Goal: Task Accomplishment & Management: Manage account settings

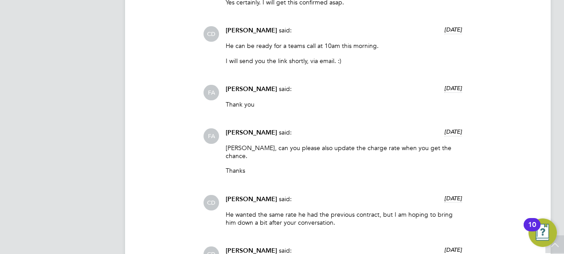
scroll to position [924, 0]
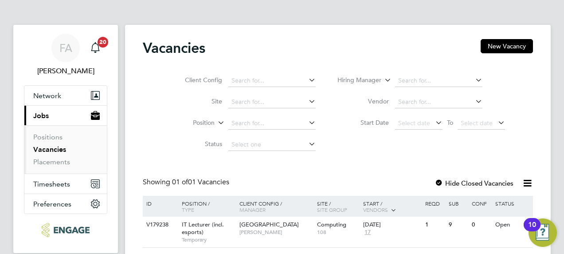
scroll to position [36, 0]
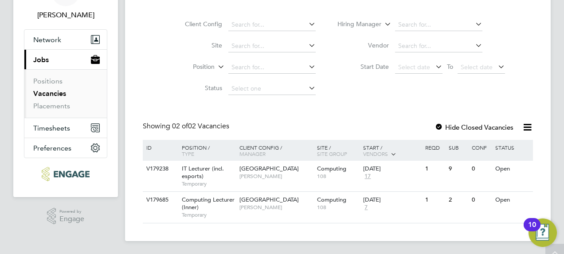
scroll to position [57, 0]
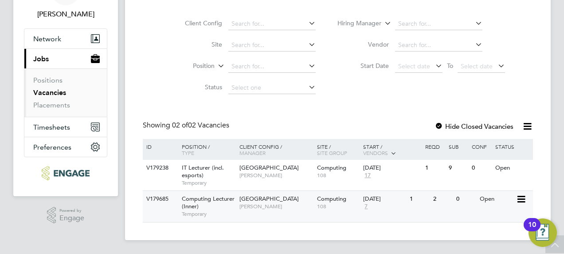
click at [201, 201] on span "Computing Lecturer (Inner)" at bounding box center [208, 202] width 53 height 15
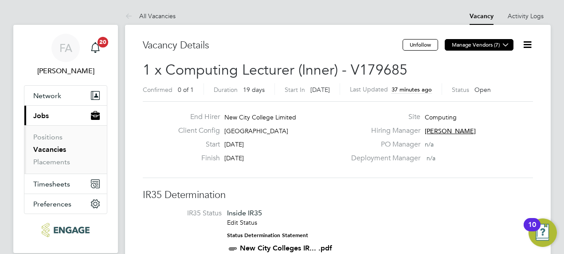
click at [489, 42] on button "Manage Vendors (7)" at bounding box center [479, 45] width 69 height 12
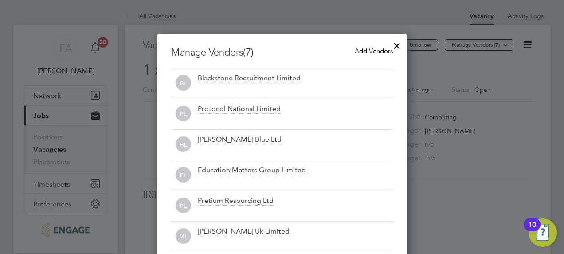
click at [367, 51] on span "Add Vendors" at bounding box center [374, 51] width 38 height 8
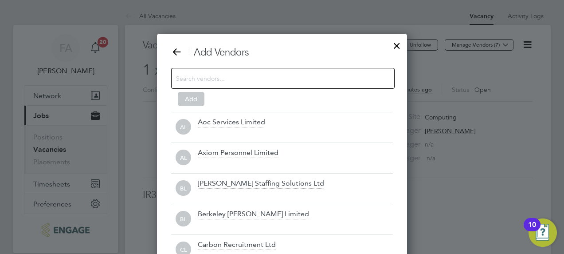
click at [333, 70] on div at bounding box center [283, 78] width 224 height 21
click at [331, 74] on input at bounding box center [276, 78] width 200 height 12
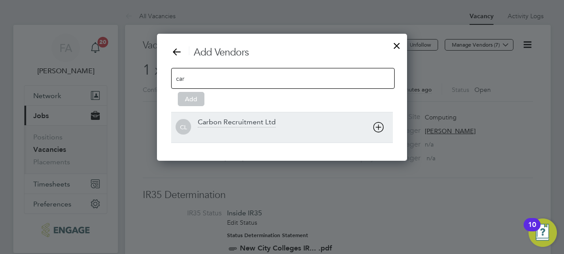
type input "car"
click at [218, 126] on div "Carbon Recruitment Ltd" at bounding box center [237, 123] width 78 height 10
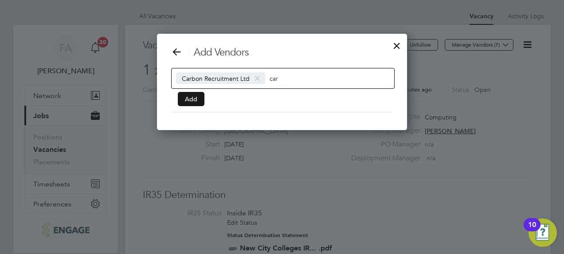
click at [183, 102] on button "Add" at bounding box center [191, 99] width 27 height 14
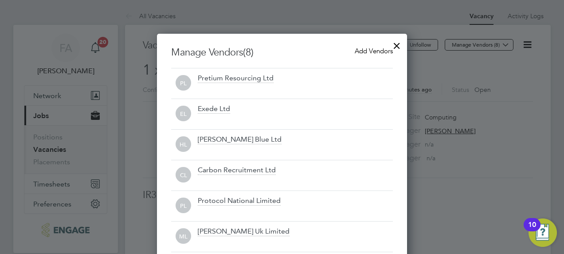
click at [400, 45] on div at bounding box center [397, 43] width 16 height 16
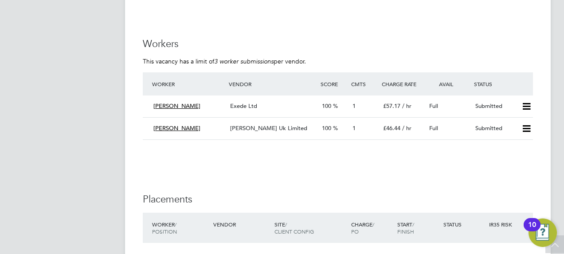
scroll to position [1597, 0]
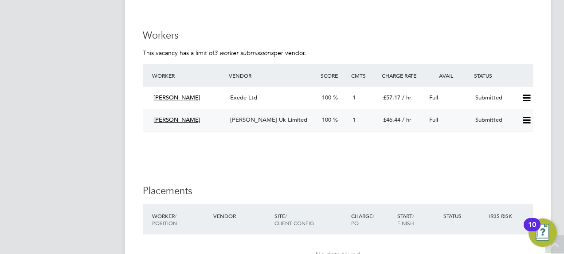
click at [355, 121] on span "1" at bounding box center [354, 120] width 3 height 8
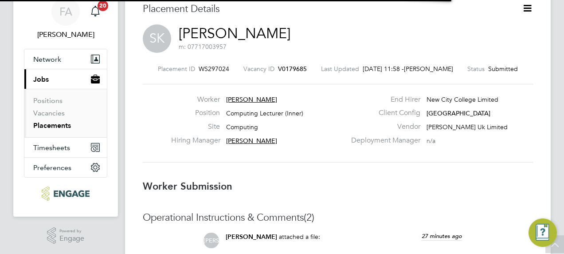
scroll to position [4, 4]
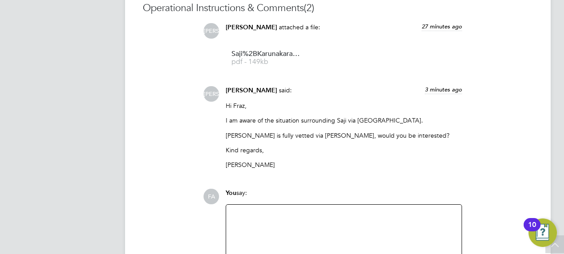
click at [278, 221] on div at bounding box center [344, 229] width 225 height 38
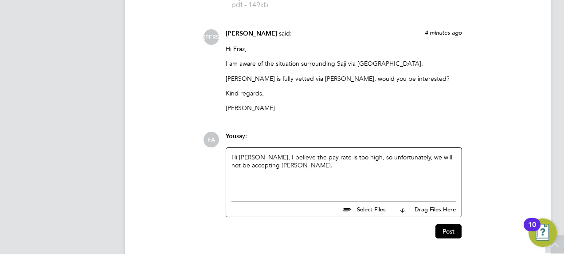
scroll to position [921, 0]
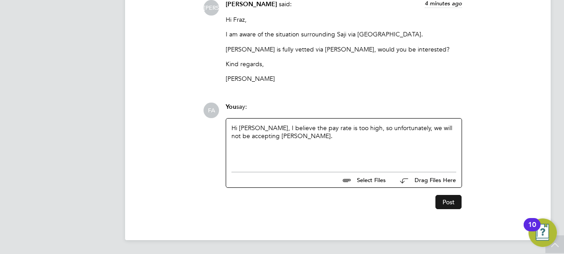
click at [443, 199] on button "Post" at bounding box center [449, 202] width 26 height 14
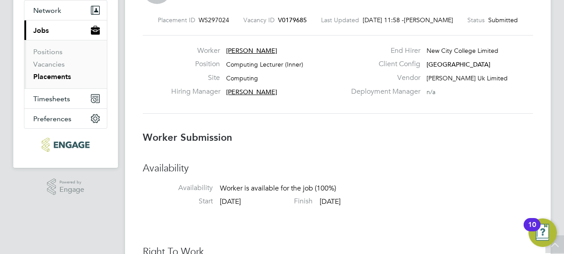
scroll to position [0, 0]
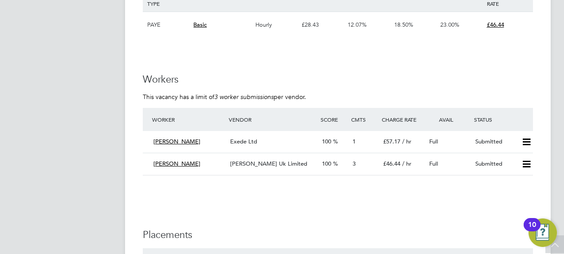
scroll to position [1553, 0]
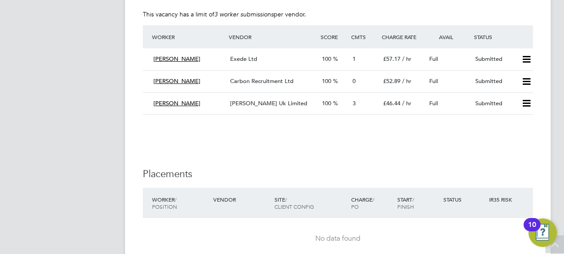
scroll to position [1642, 0]
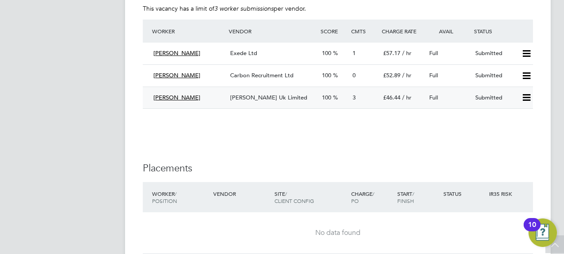
click at [354, 98] on span "3" at bounding box center [354, 98] width 3 height 8
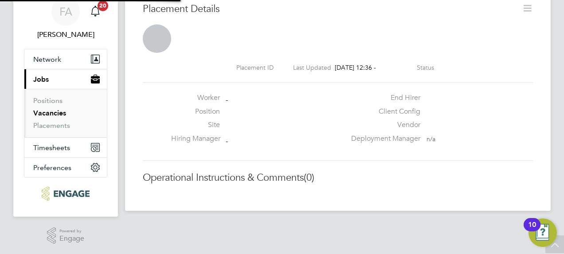
scroll to position [8, 50]
